Goal: Information Seeking & Learning: Learn about a topic

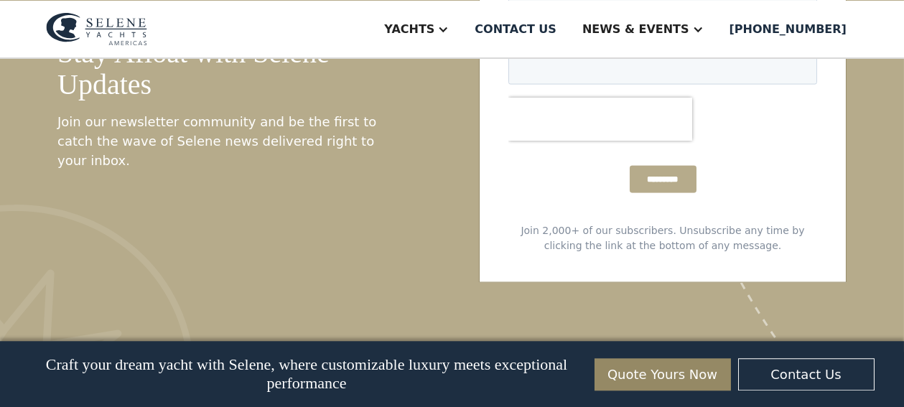
scroll to position [5258, 0]
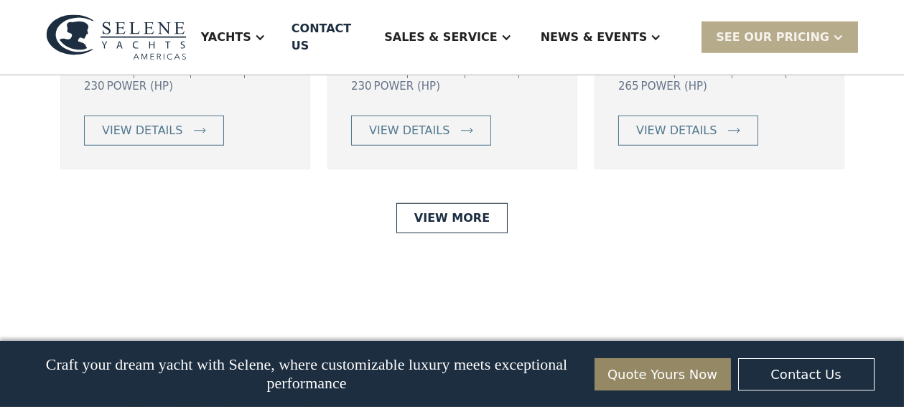
scroll to position [3347, 0]
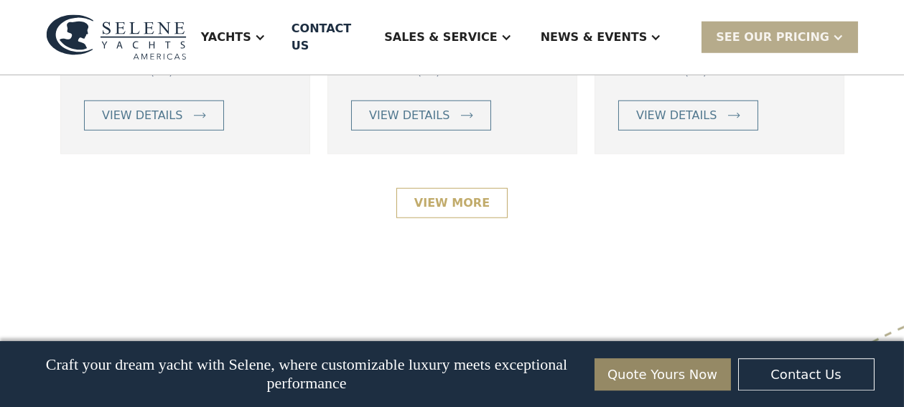
click at [439, 197] on link "View More" at bounding box center [451, 203] width 111 height 30
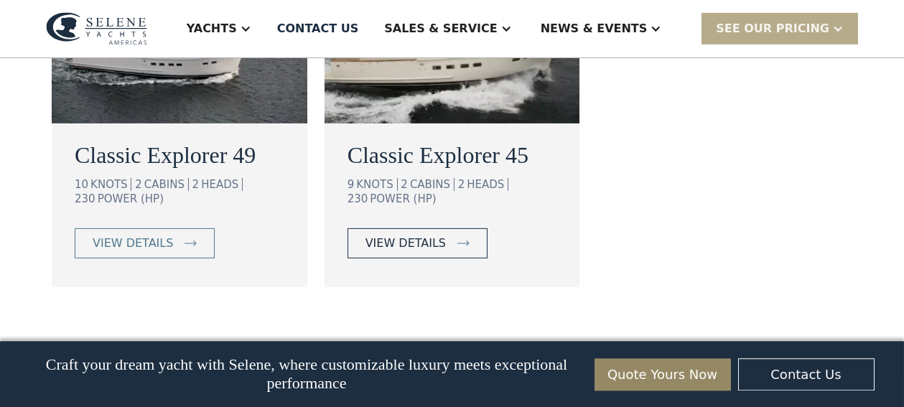
scroll to position [1393, 0]
click at [399, 234] on div "view details" at bounding box center [405, 242] width 80 height 17
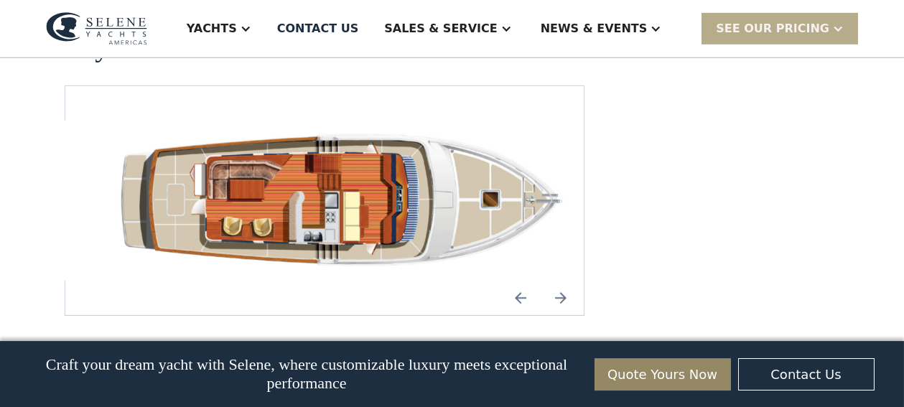
scroll to position [2186, 0]
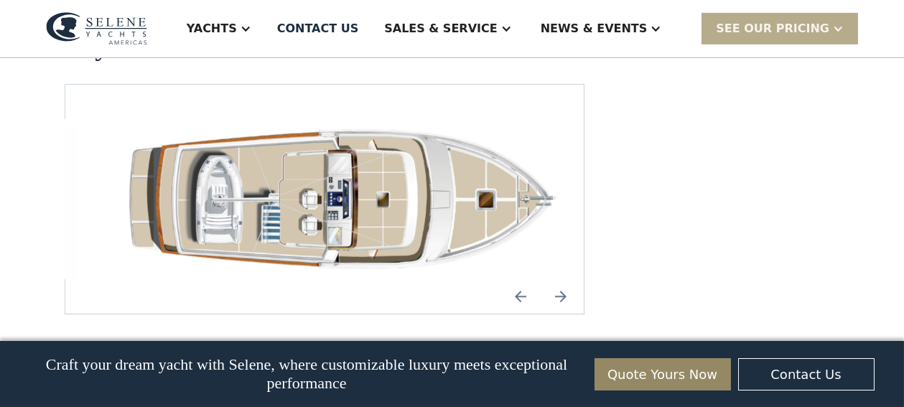
click at [423, 162] on img "open lightbox" at bounding box center [347, 199] width 495 height 160
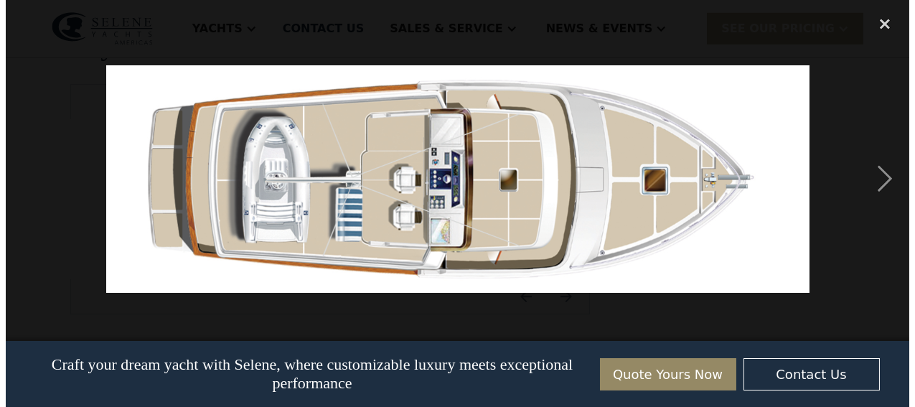
scroll to position [2150, 0]
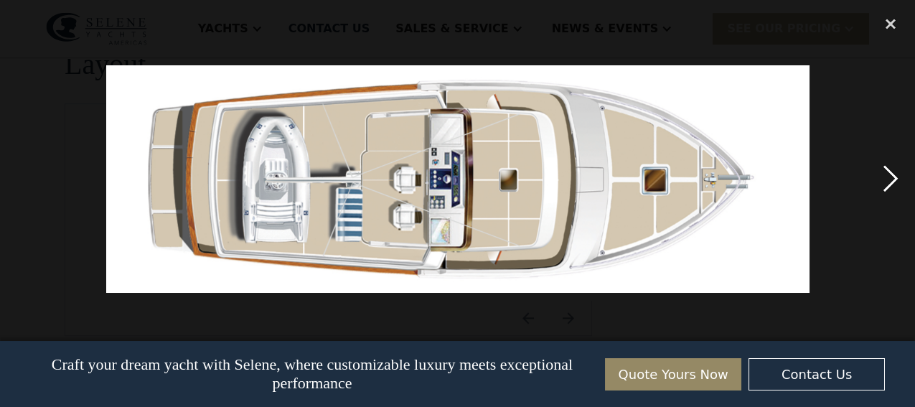
click at [886, 180] on div "next image" at bounding box center [890, 179] width 49 height 342
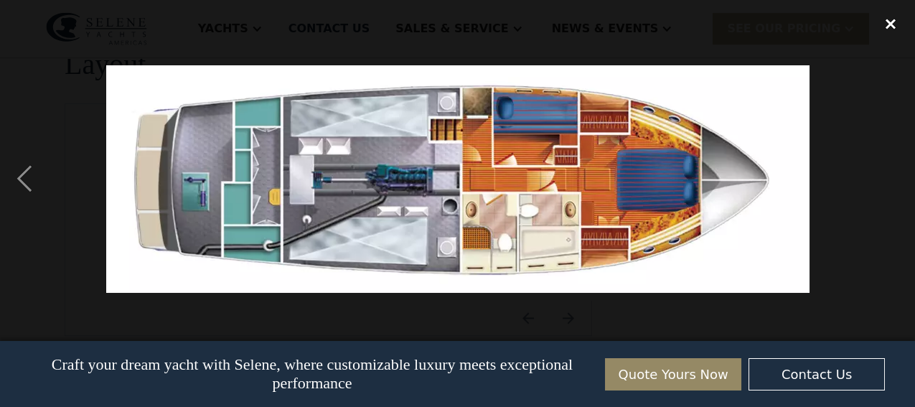
click at [893, 22] on div "close lightbox" at bounding box center [890, 24] width 49 height 32
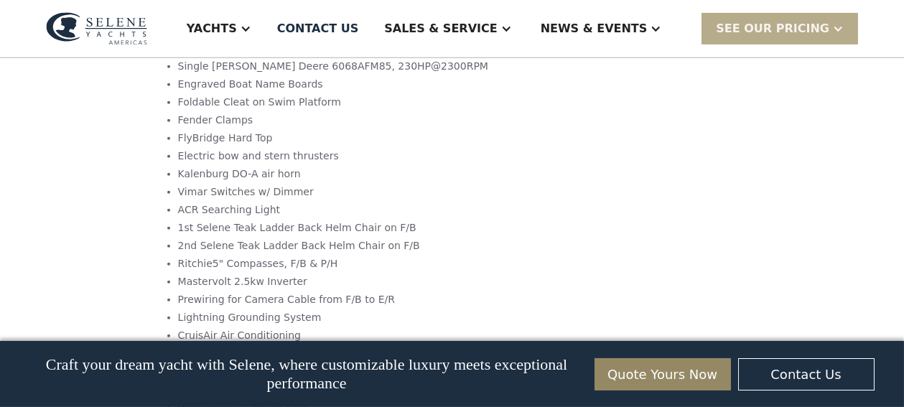
scroll to position [1675, 0]
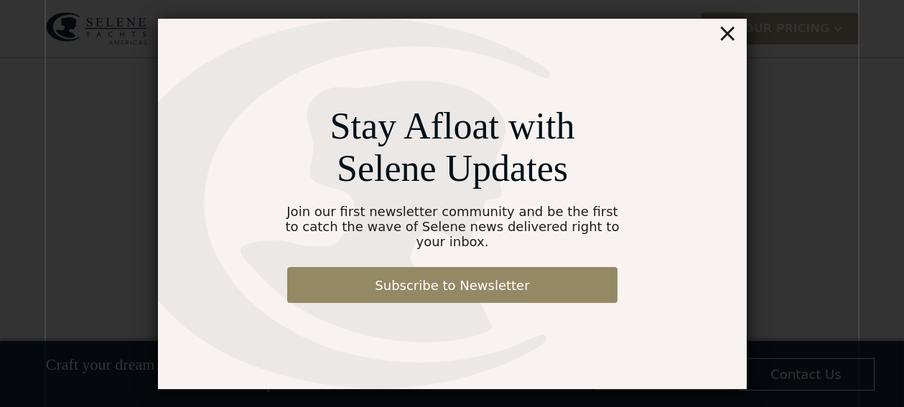
click at [726, 40] on div "×" at bounding box center [726, 33] width 21 height 29
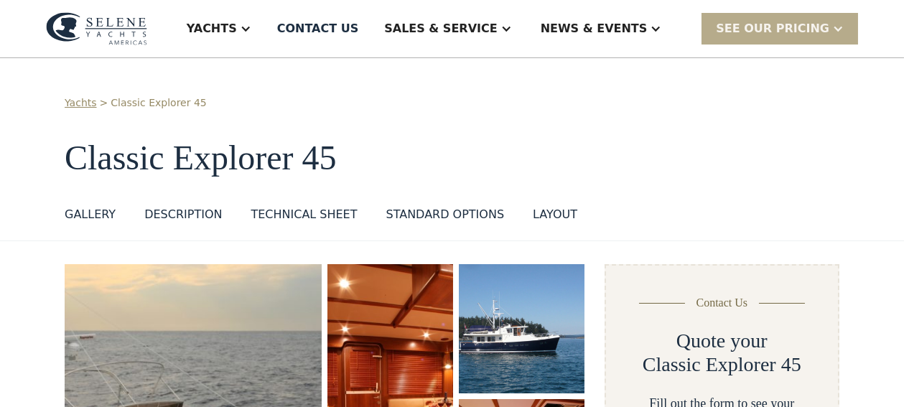
scroll to position [0, 0]
click at [262, 215] on div "Technical sheet" at bounding box center [304, 214] width 106 height 17
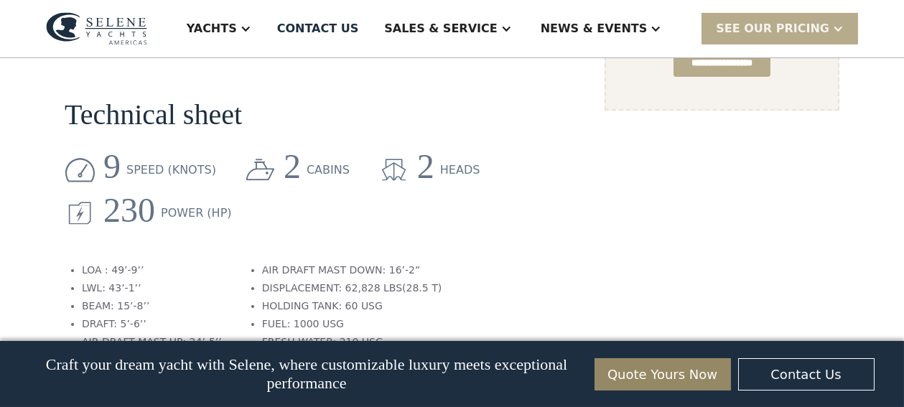
scroll to position [1248, 0]
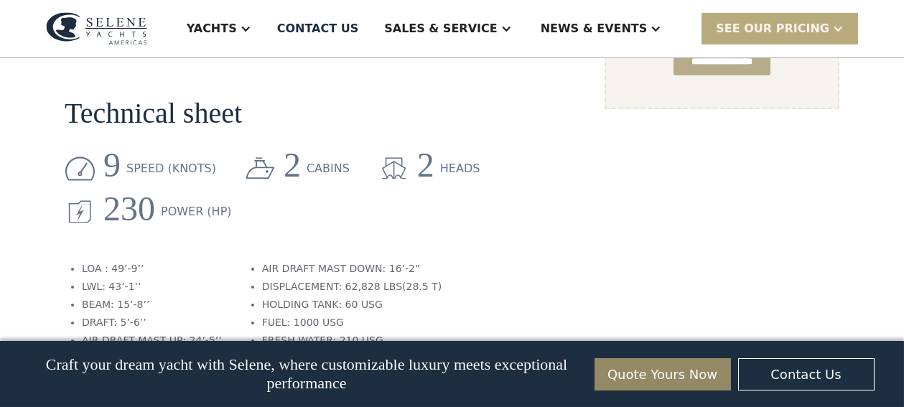
click at [789, 21] on div "SEE Our Pricing" at bounding box center [772, 28] width 113 height 17
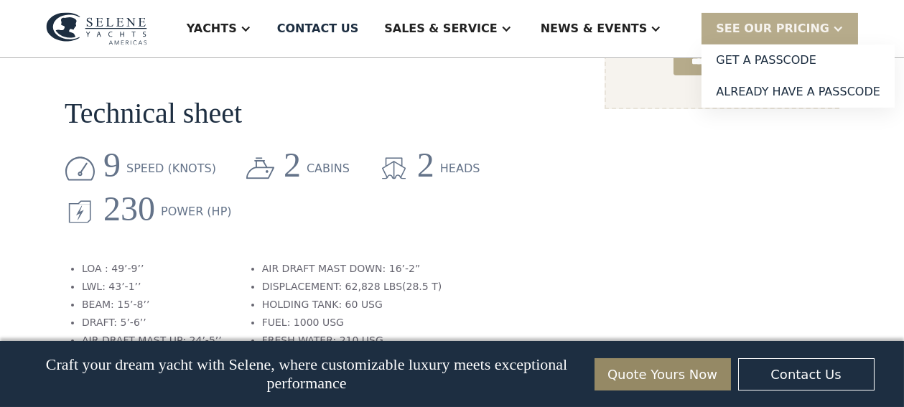
click at [544, 182] on div "9 speed (knots) 2 cabins 2 heads 230 Power (HP)" at bounding box center [325, 195] width 520 height 86
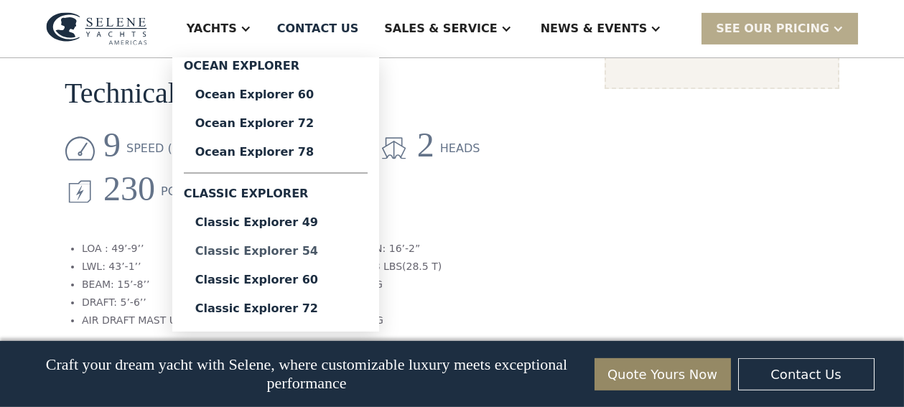
scroll to position [1269, 0]
click at [330, 275] on div "Classic Explorer 60" at bounding box center [275, 279] width 161 height 11
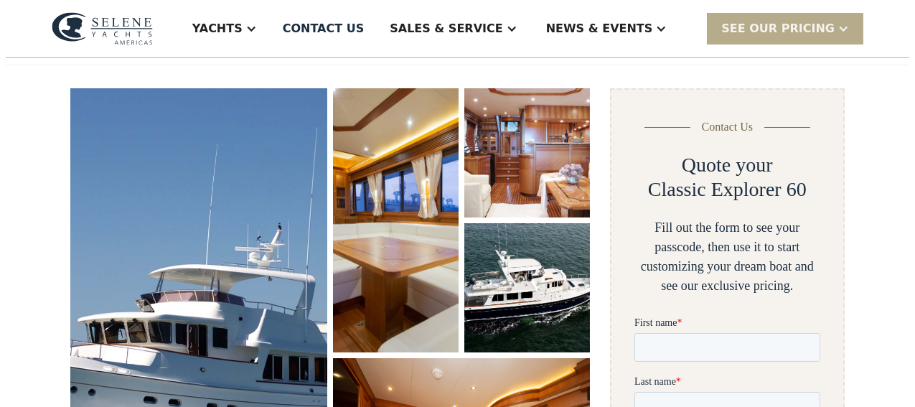
scroll to position [215, 0]
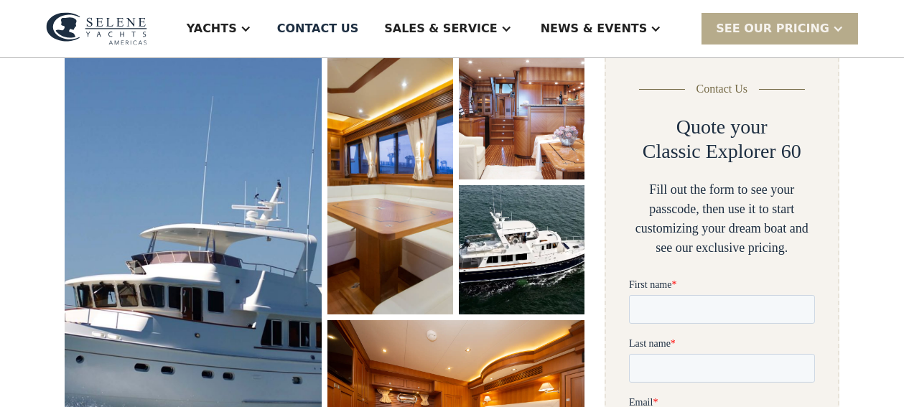
click at [245, 162] on img "open lightbox" at bounding box center [193, 270] width 272 height 467
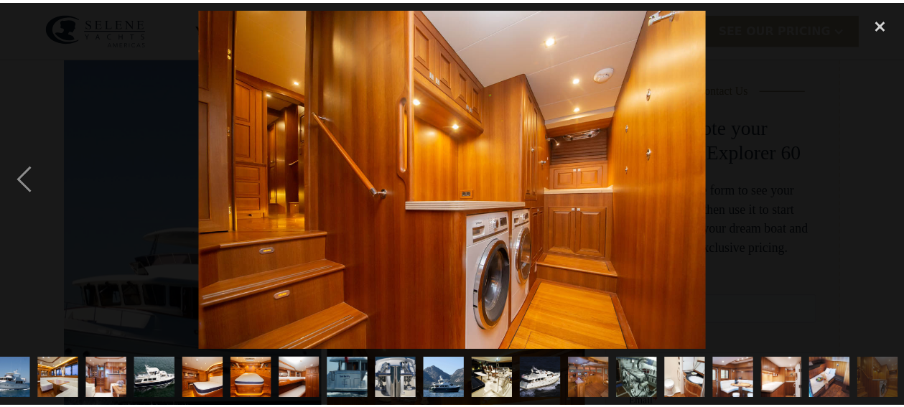
scroll to position [0, 19]
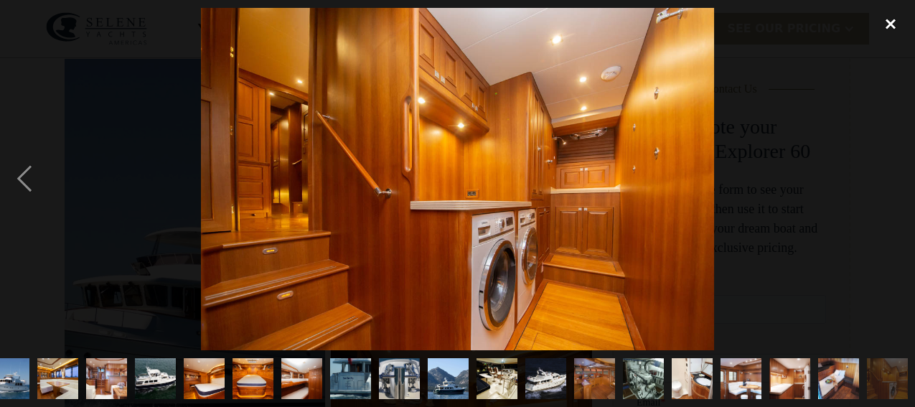
click at [891, 16] on div "close lightbox" at bounding box center [890, 24] width 49 height 32
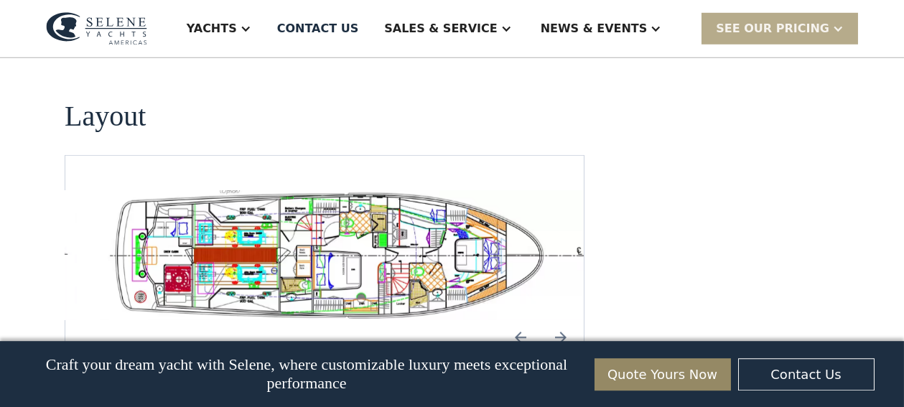
scroll to position [2759, 0]
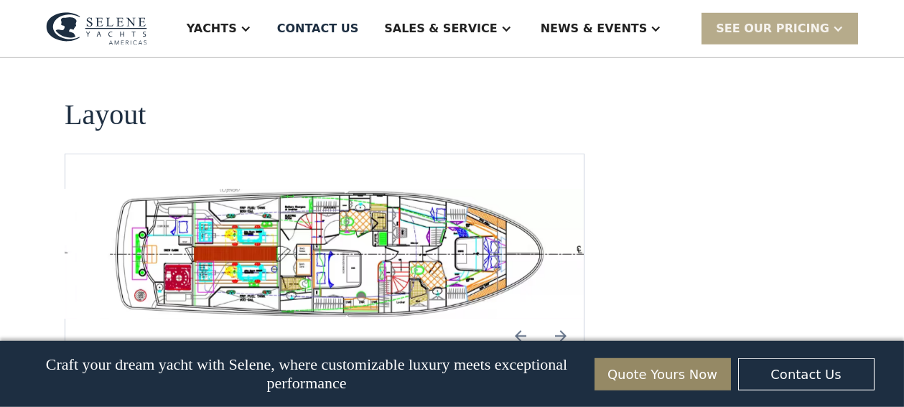
click at [362, 207] on img "open lightbox" at bounding box center [347, 254] width 495 height 130
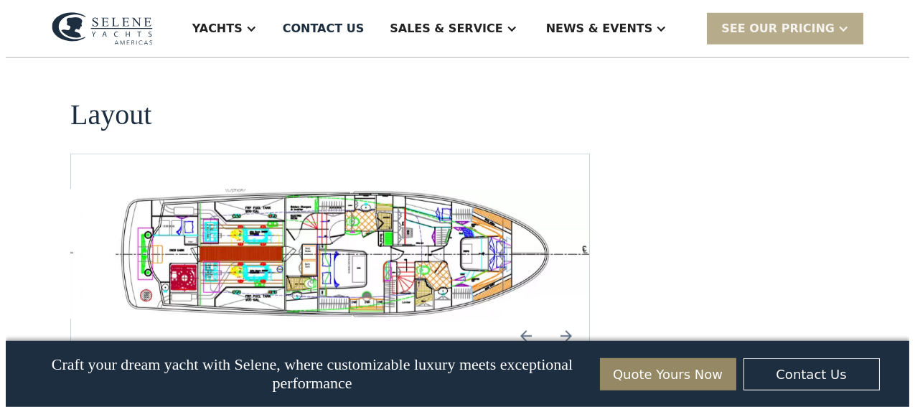
scroll to position [2766, 0]
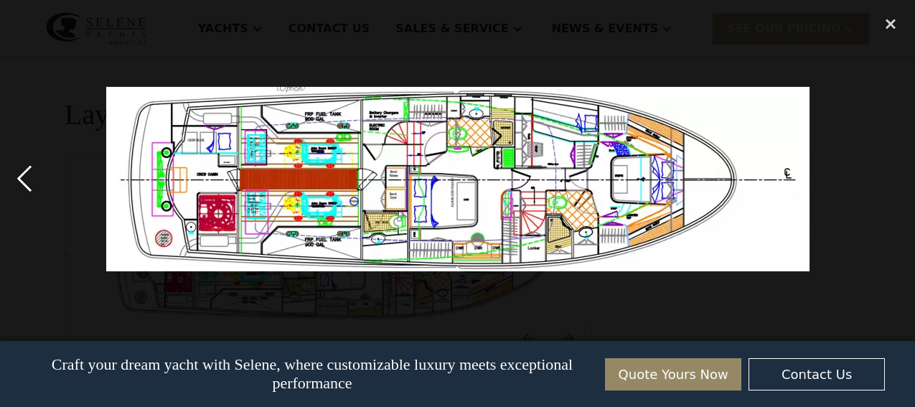
click at [18, 178] on div "previous image" at bounding box center [24, 179] width 49 height 342
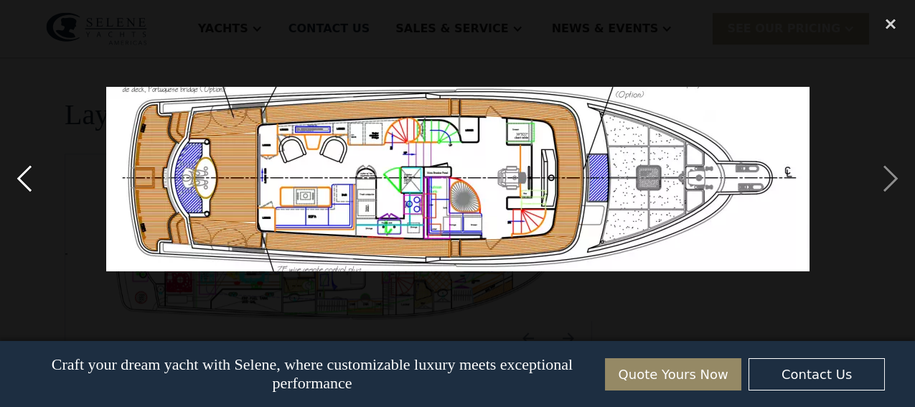
click at [18, 178] on div "previous image" at bounding box center [24, 179] width 49 height 342
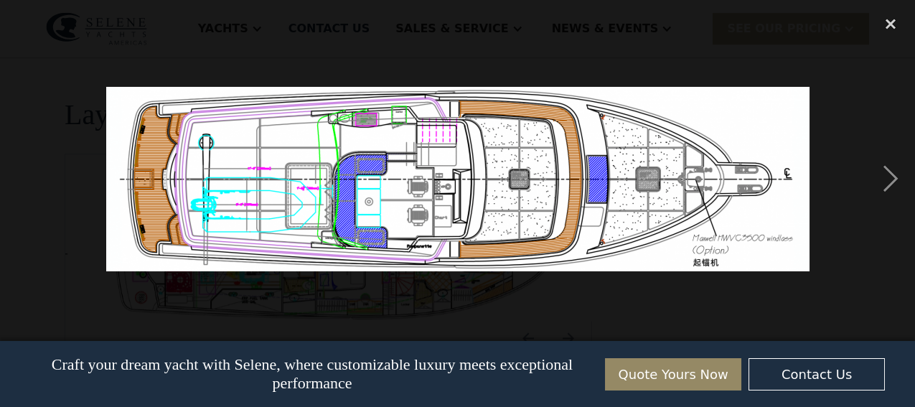
click at [436, 162] on img at bounding box center [457, 179] width 703 height 184
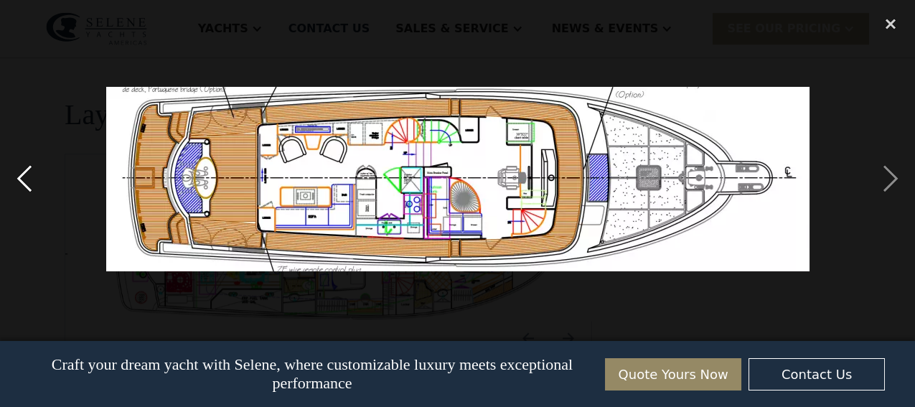
click at [22, 171] on div "previous image" at bounding box center [24, 179] width 49 height 342
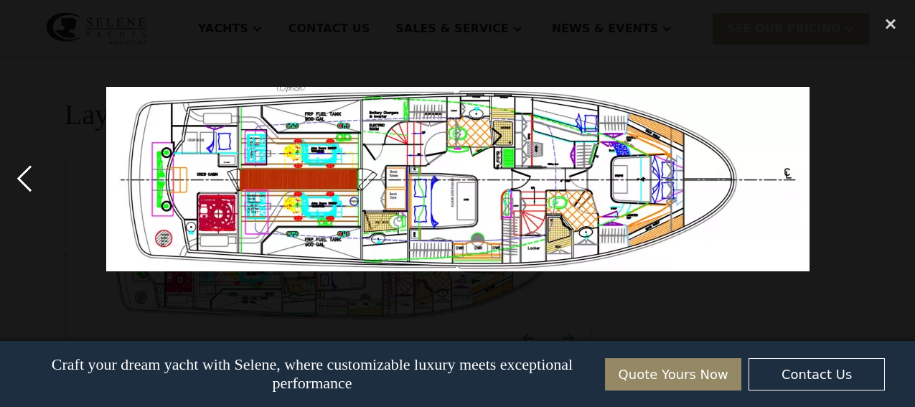
click at [22, 171] on div "previous image" at bounding box center [24, 179] width 49 height 342
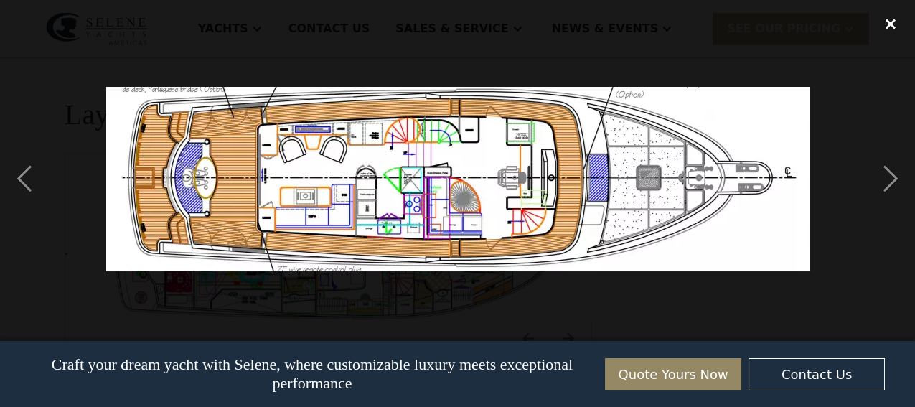
click at [886, 22] on div "close lightbox" at bounding box center [890, 24] width 49 height 32
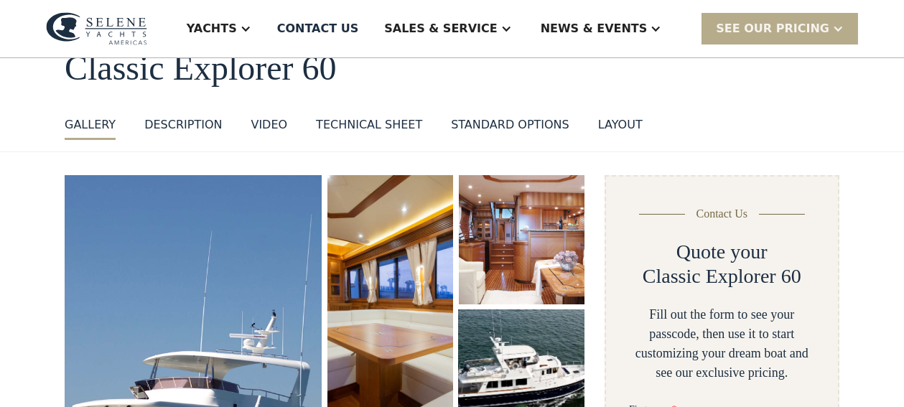
scroll to position [0, 0]
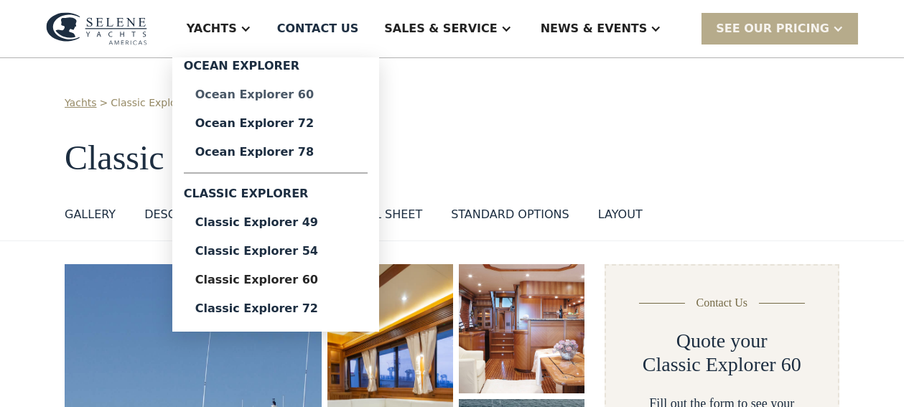
click at [306, 91] on div "Ocean Explorer 60" at bounding box center [275, 94] width 161 height 11
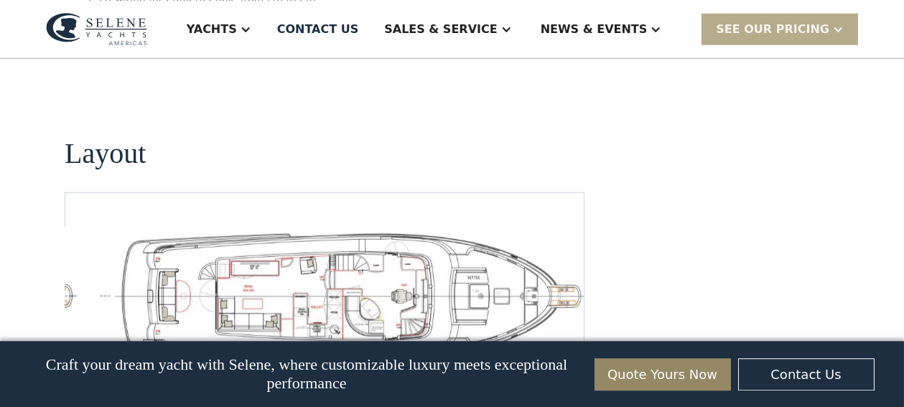
scroll to position [3110, 0]
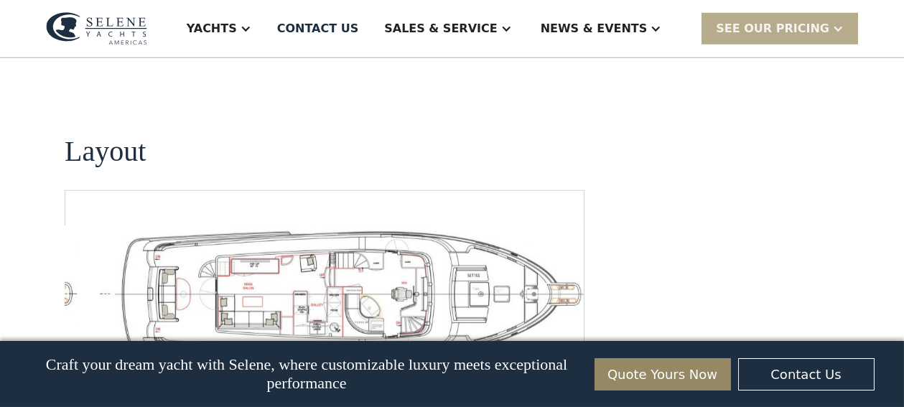
click at [329, 233] on img "open lightbox" at bounding box center [347, 293] width 495 height 136
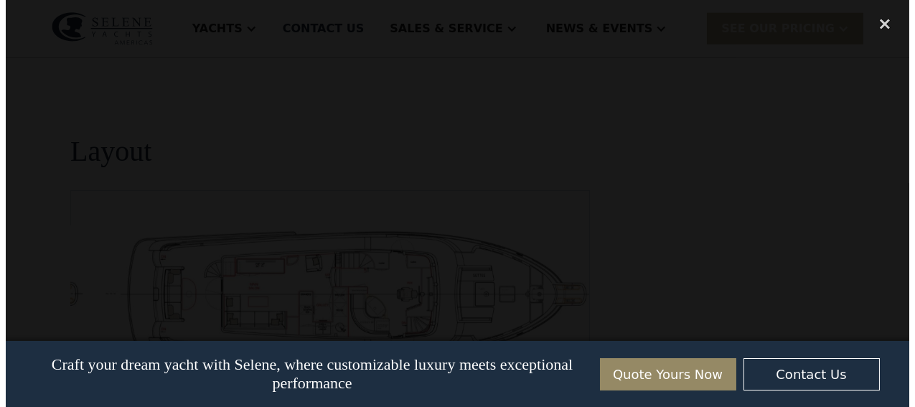
scroll to position [3117, 0]
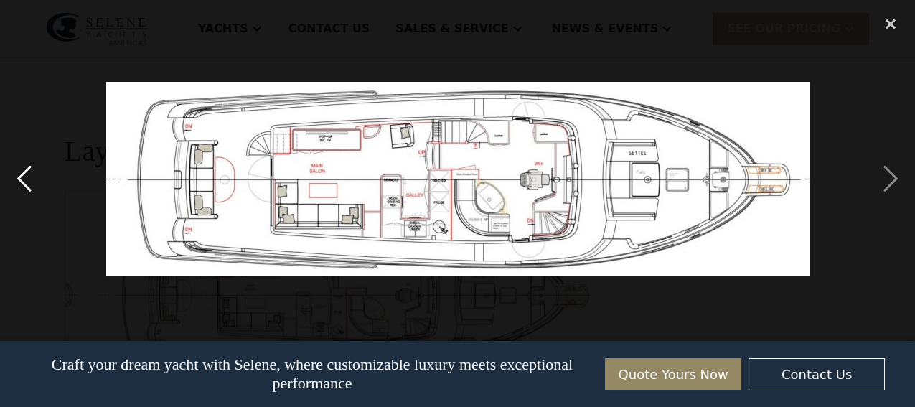
click at [18, 173] on div "previous image" at bounding box center [24, 179] width 49 height 342
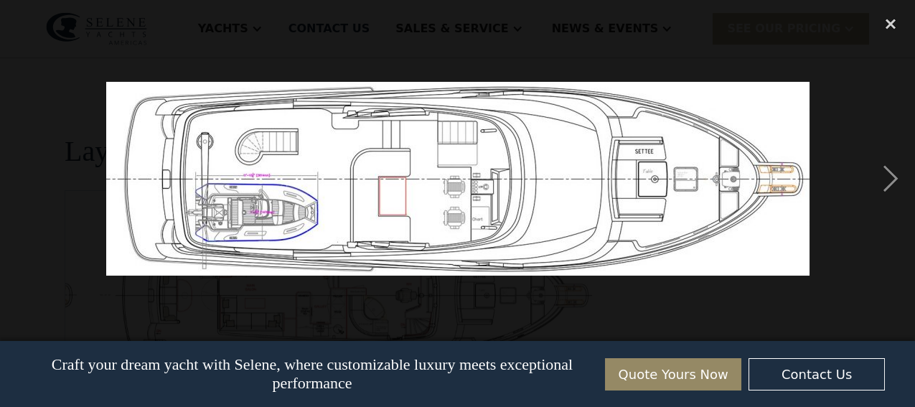
click at [18, 173] on div "previous image" at bounding box center [24, 179] width 49 height 342
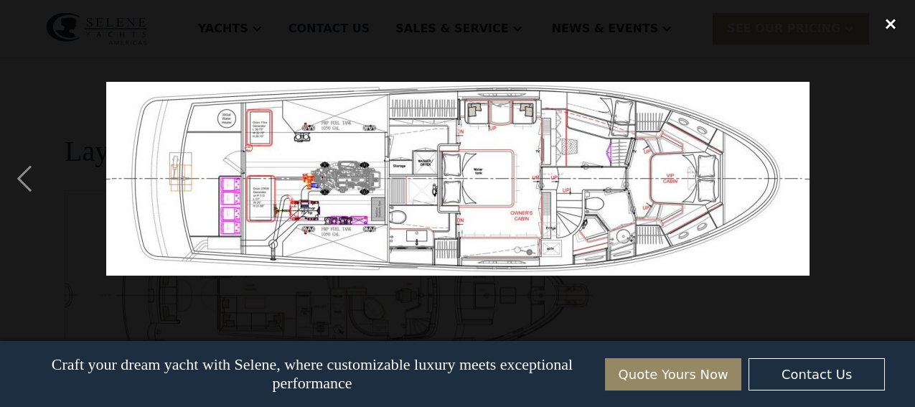
click at [892, 18] on div "close lightbox" at bounding box center [890, 24] width 49 height 32
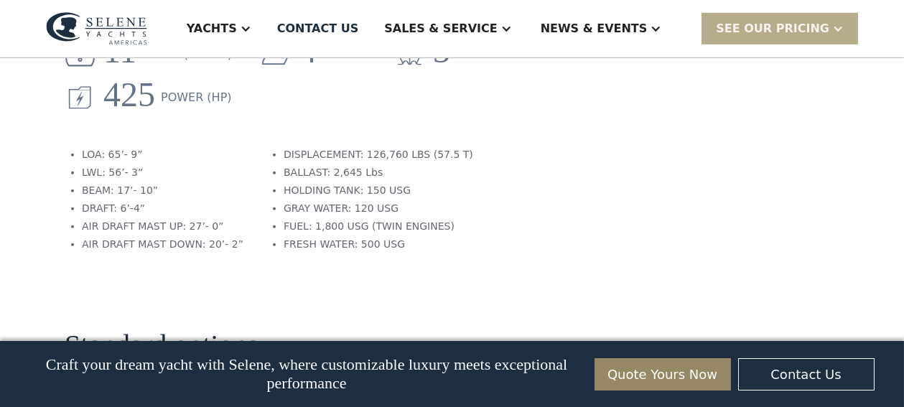
scroll to position [2338, 0]
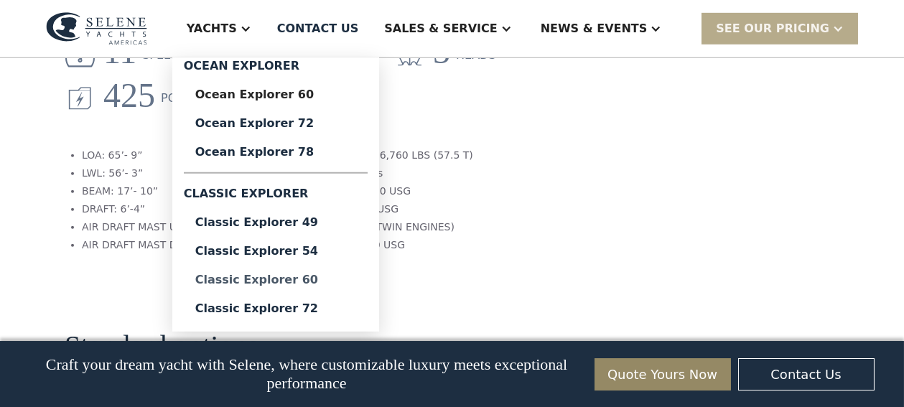
click at [312, 277] on div "Classic Explorer 60" at bounding box center [275, 279] width 161 height 11
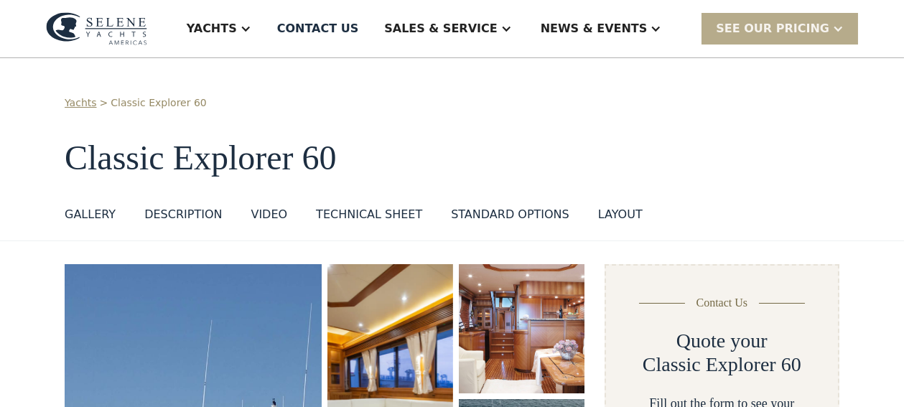
click at [251, 216] on div "VIDEO" at bounding box center [269, 214] width 37 height 17
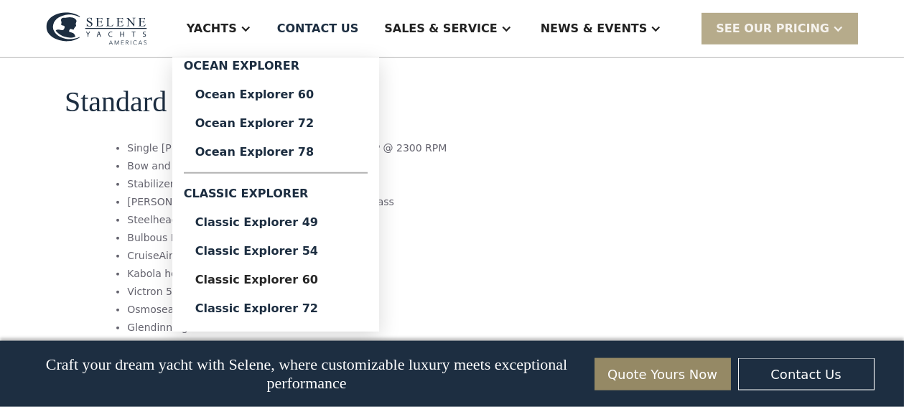
scroll to position [2191, 0]
click at [327, 220] on div "Classic Explorer 49" at bounding box center [275, 222] width 161 height 11
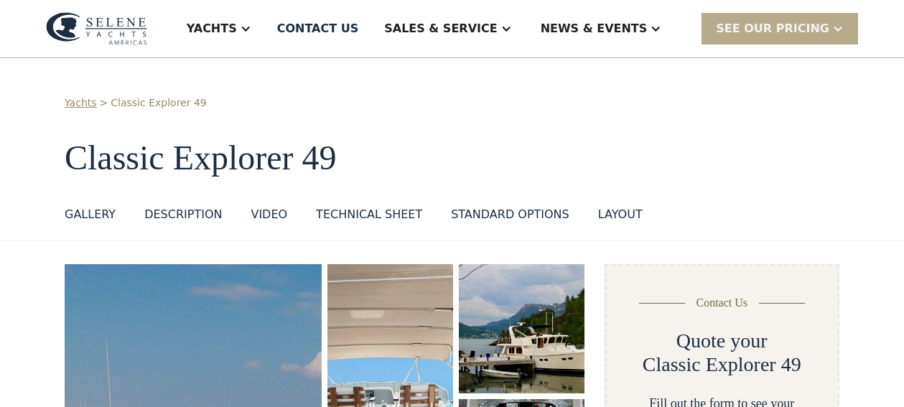
click at [93, 210] on div "GALLERY" at bounding box center [90, 214] width 51 height 17
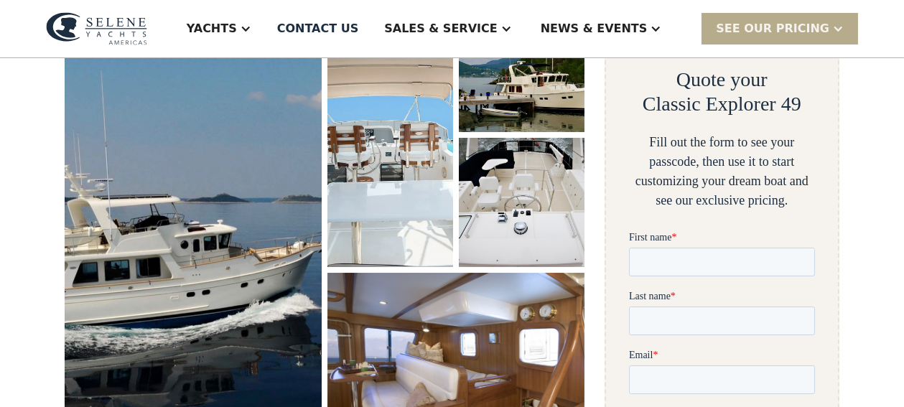
scroll to position [263, 0]
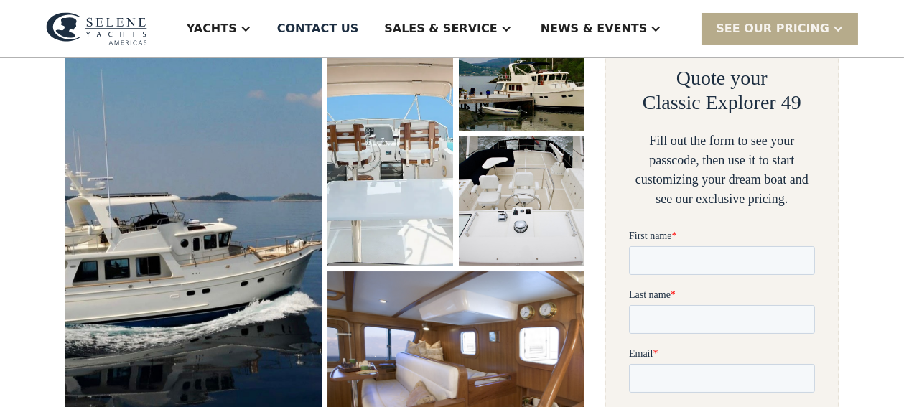
click at [160, 192] on img "open lightbox" at bounding box center [193, 229] width 272 height 482
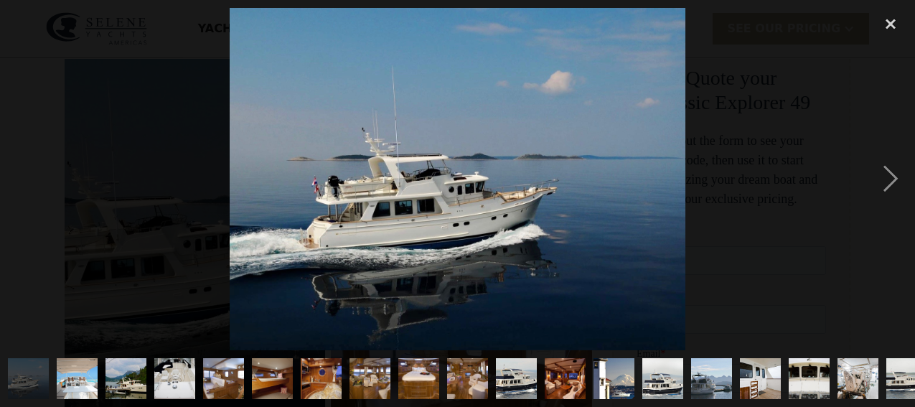
click at [567, 205] on img at bounding box center [458, 179] width 456 height 342
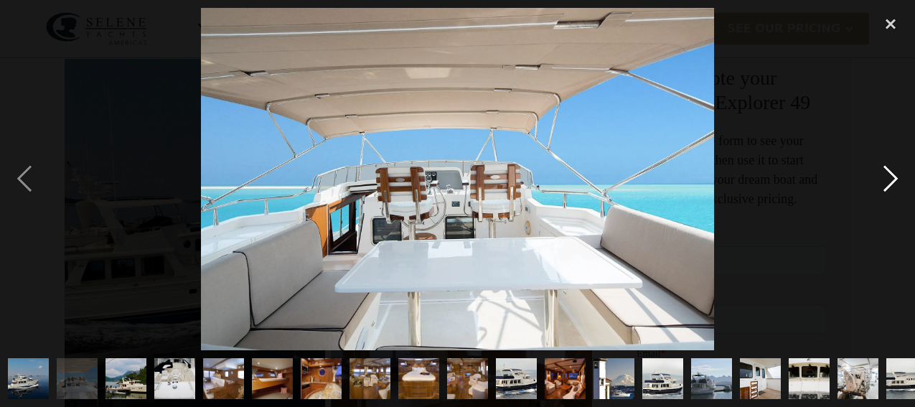
click at [891, 174] on div "next image" at bounding box center [890, 179] width 49 height 342
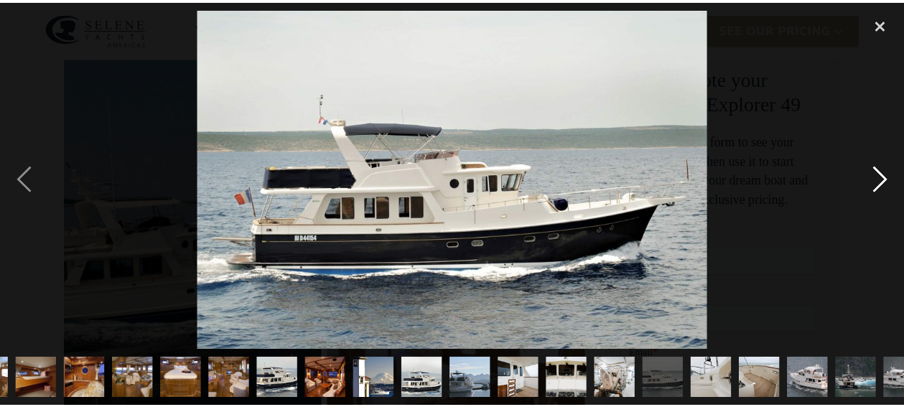
scroll to position [0, 312]
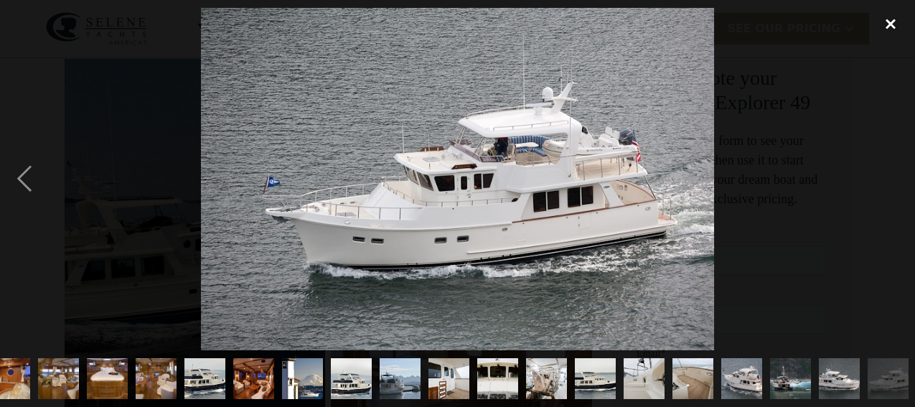
click at [887, 21] on div "close lightbox" at bounding box center [890, 24] width 49 height 32
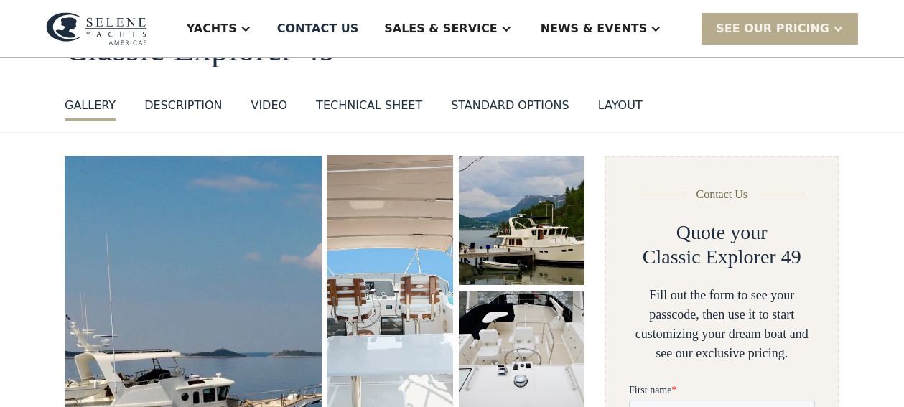
scroll to position [86, 0]
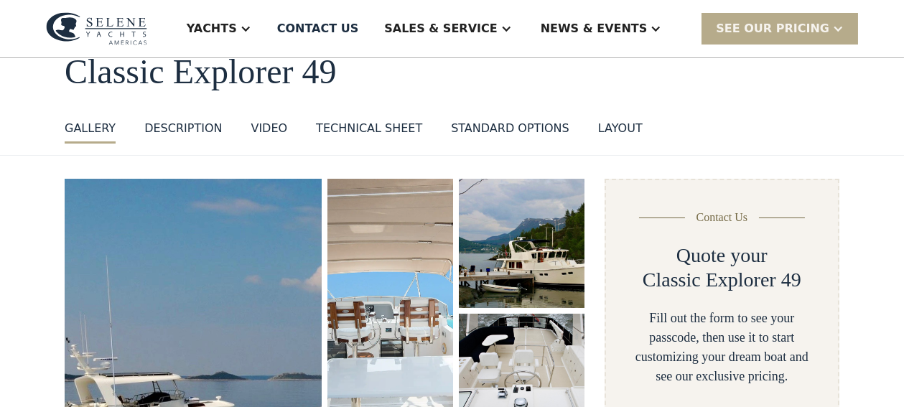
click at [340, 123] on div "Technical sheet" at bounding box center [369, 128] width 106 height 17
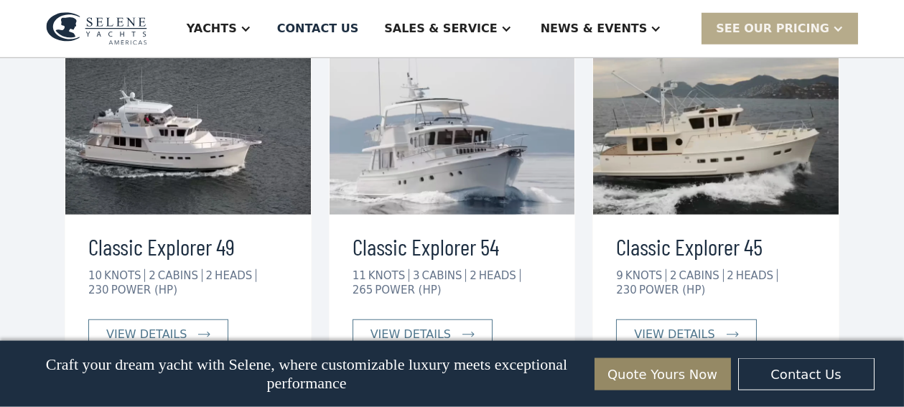
scroll to position [3367, 0]
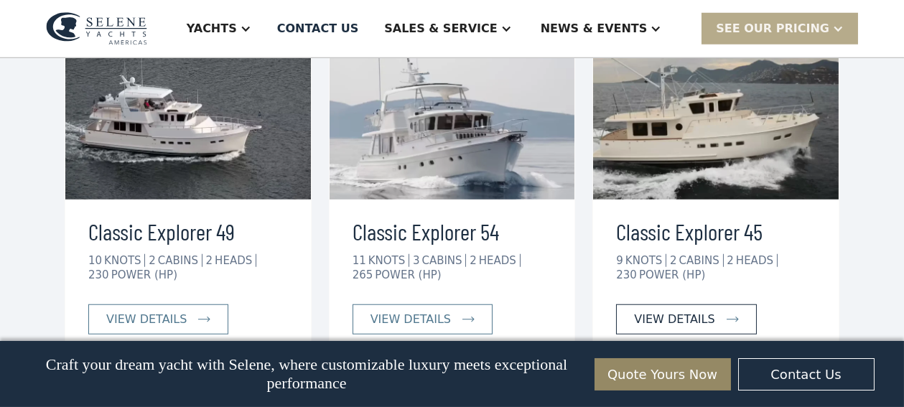
click at [666, 311] on div "view details" at bounding box center [674, 319] width 80 height 17
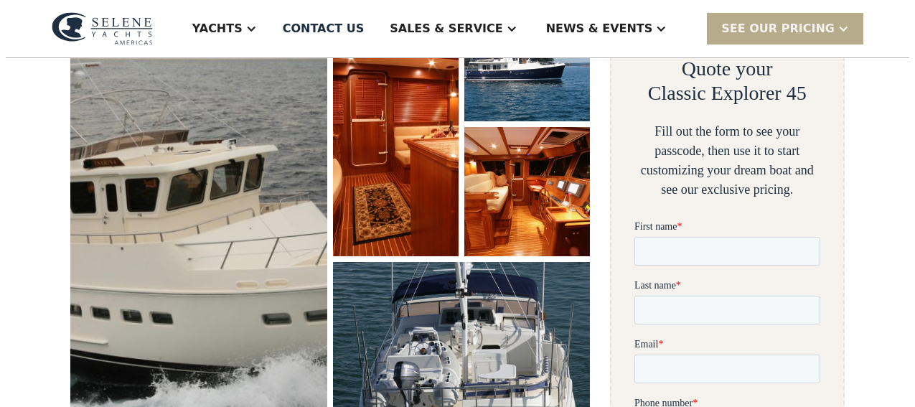
scroll to position [271, 0]
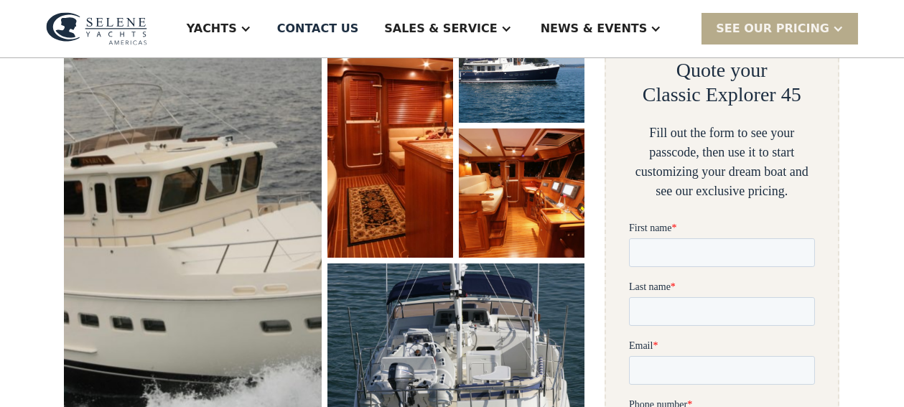
click at [108, 177] on img "open lightbox" at bounding box center [193, 214] width 272 height 467
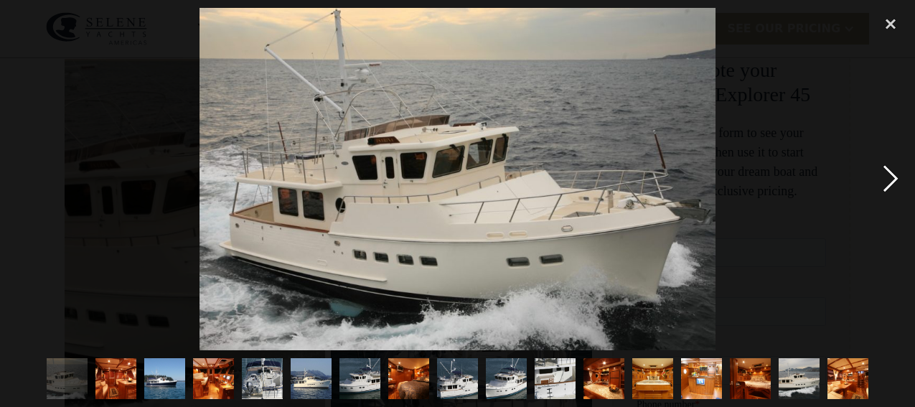
click at [890, 177] on div "next image" at bounding box center [890, 179] width 49 height 342
